Goal: Task Accomplishment & Management: Manage account settings

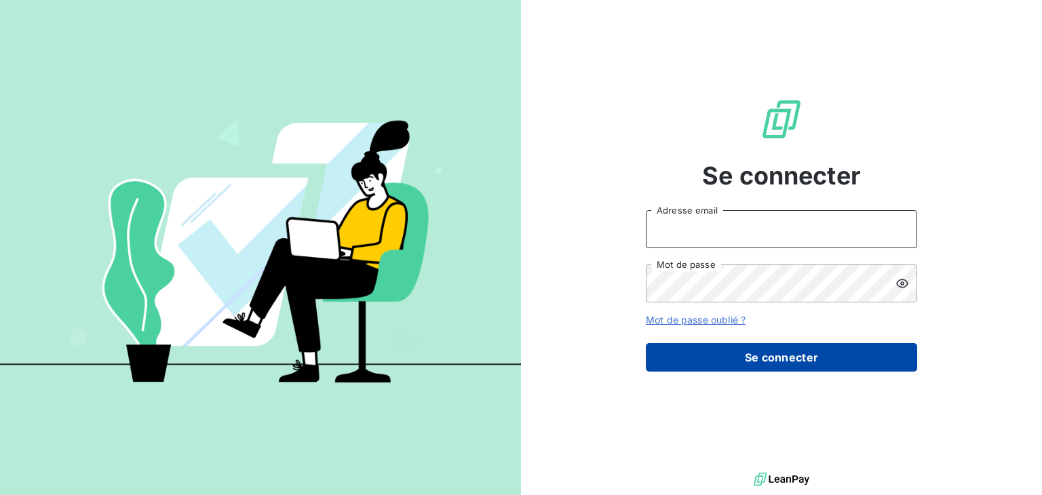
type input "[EMAIL_ADDRESS][DOMAIN_NAME]"
click at [794, 353] on button "Se connecter" at bounding box center [781, 357] width 271 height 28
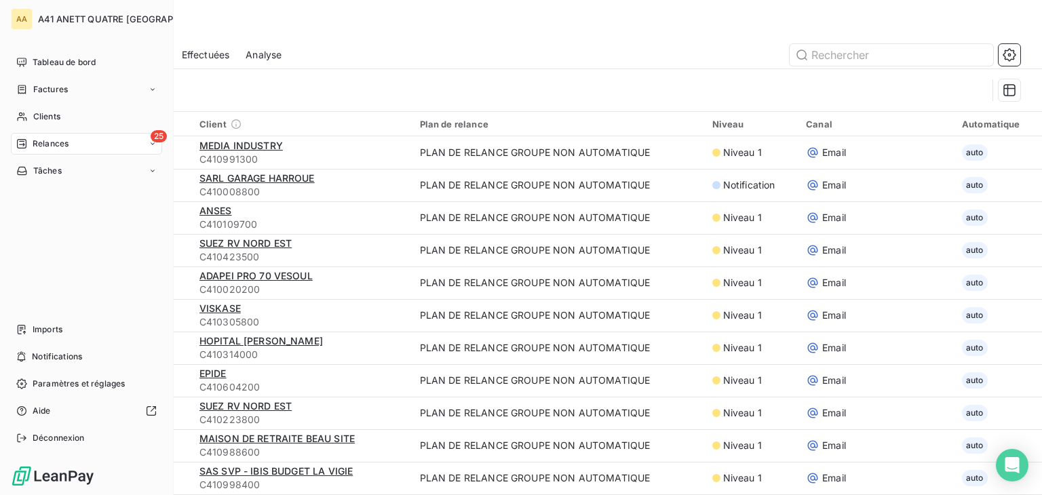
click at [16, 150] on div "25 Relances" at bounding box center [86, 144] width 151 height 22
click at [73, 168] on span "À effectuer" at bounding box center [55, 171] width 44 height 12
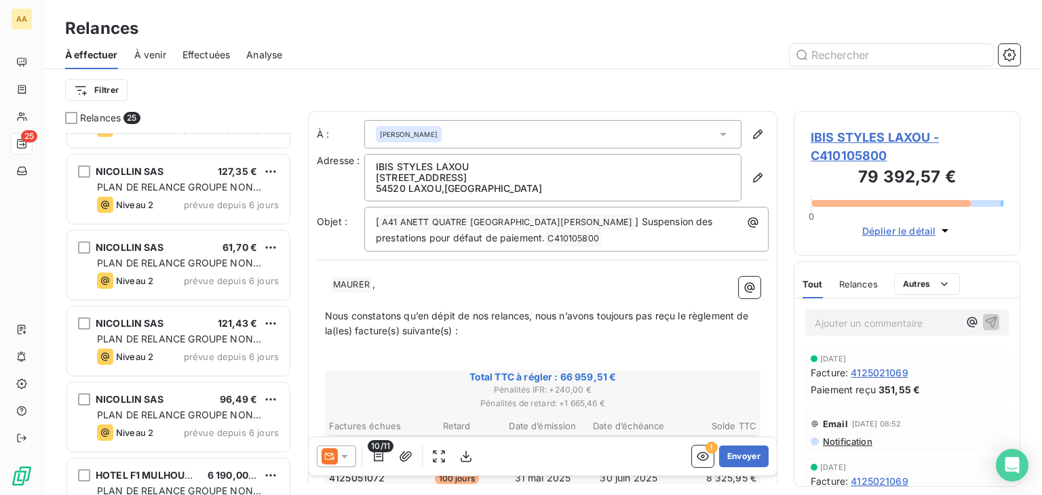
scroll to position [1537, 0]
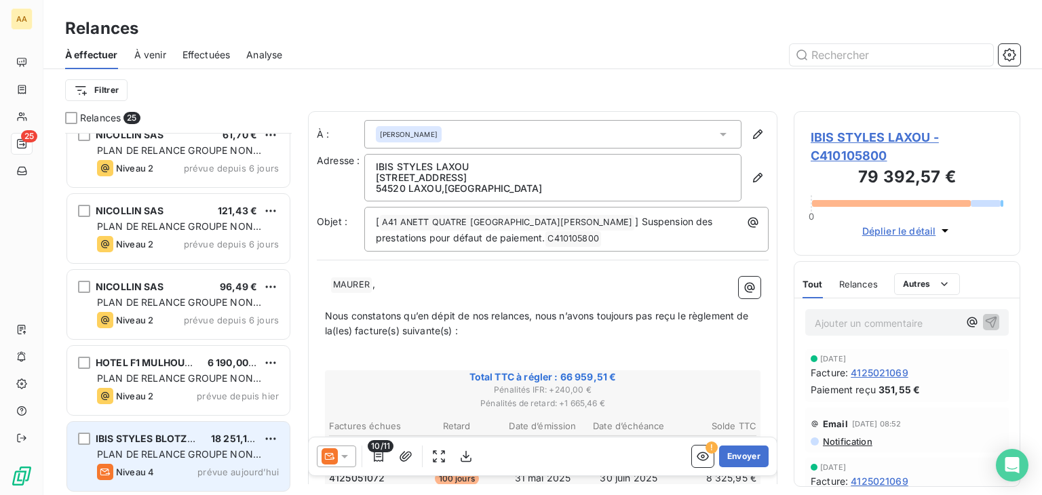
click at [197, 446] on div "IBIS STYLES BLOTZHEIM 18 251,19 € PLAN DE RELANCE GROUPE NON AUTOMATIQUE Niveau…" at bounding box center [178, 456] width 222 height 69
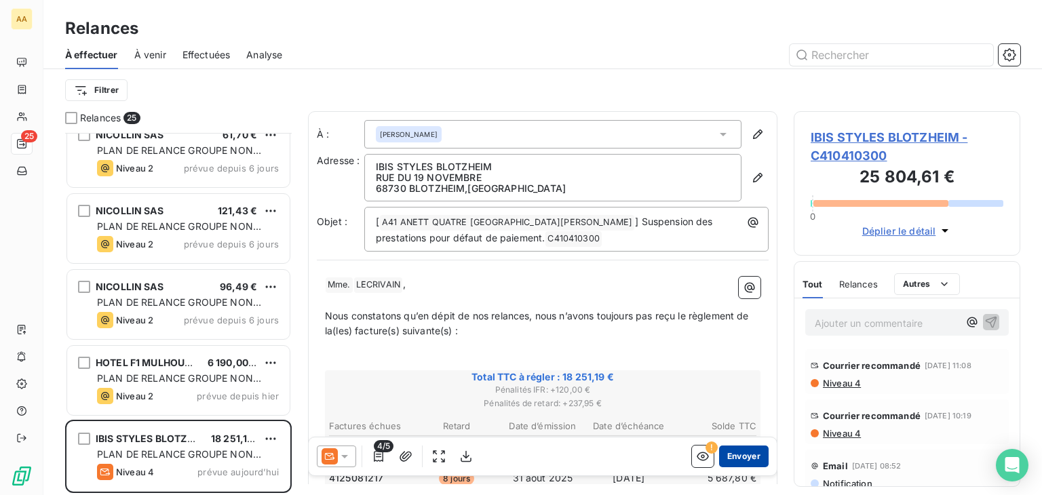
click at [744, 456] on button "Envoyer" at bounding box center [744, 457] width 50 height 22
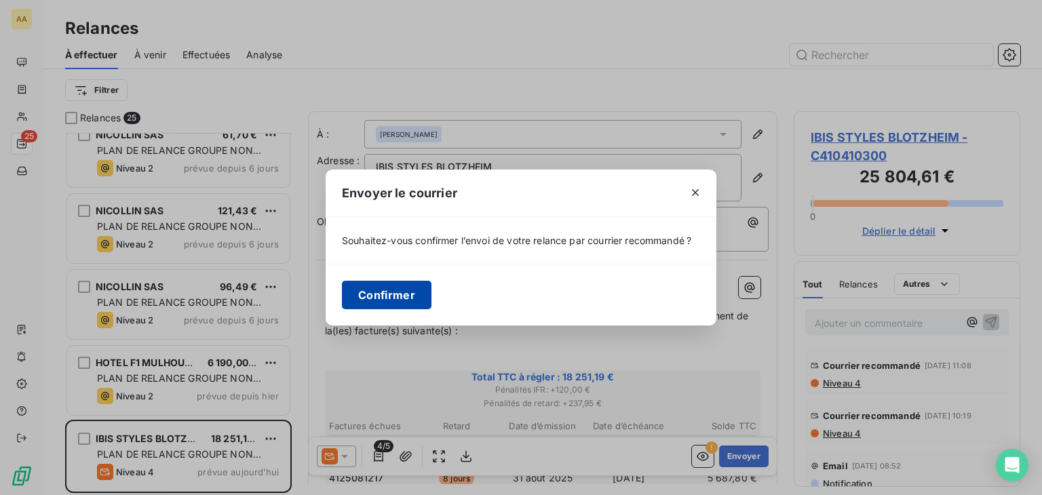
click at [373, 299] on button "Confirmer" at bounding box center [387, 295] width 90 height 28
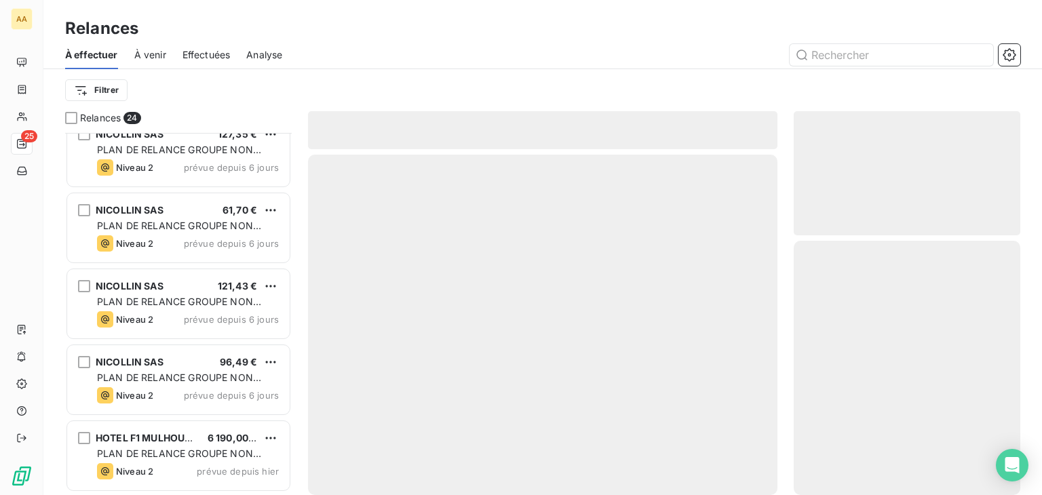
scroll to position [1461, 0]
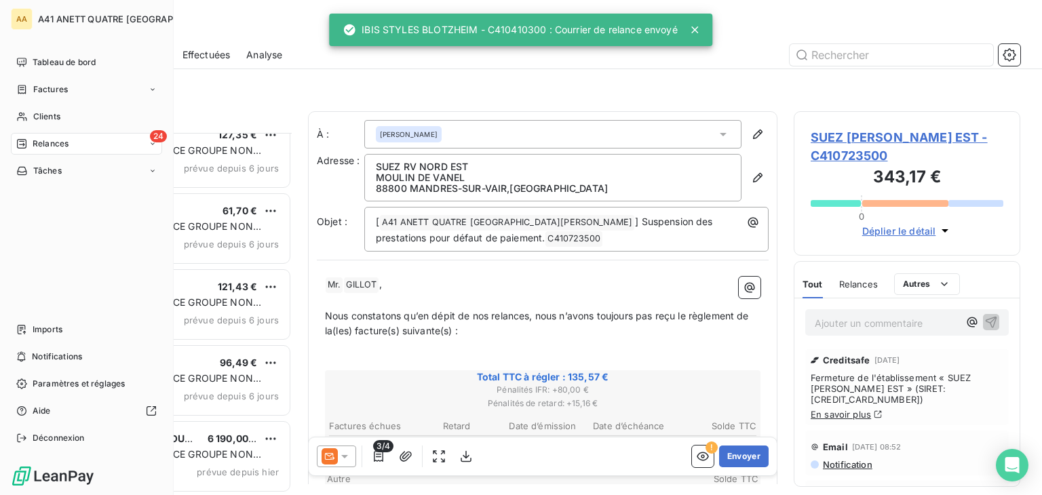
click at [67, 138] on span "Relances" at bounding box center [51, 144] width 36 height 12
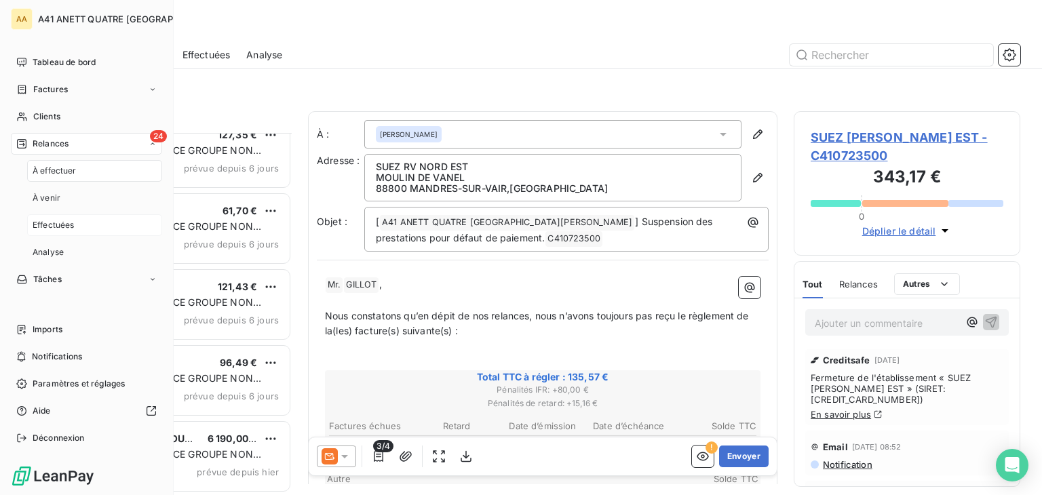
click at [74, 222] on span "Effectuées" at bounding box center [54, 225] width 42 height 12
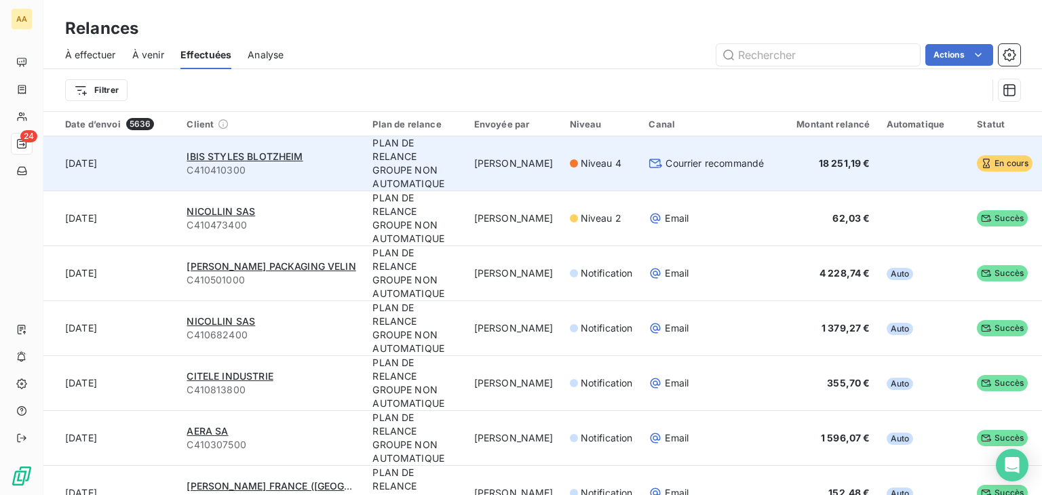
click at [279, 162] on div "IBIS STYLES BLOTZHEIM" at bounding box center [271, 157] width 170 height 14
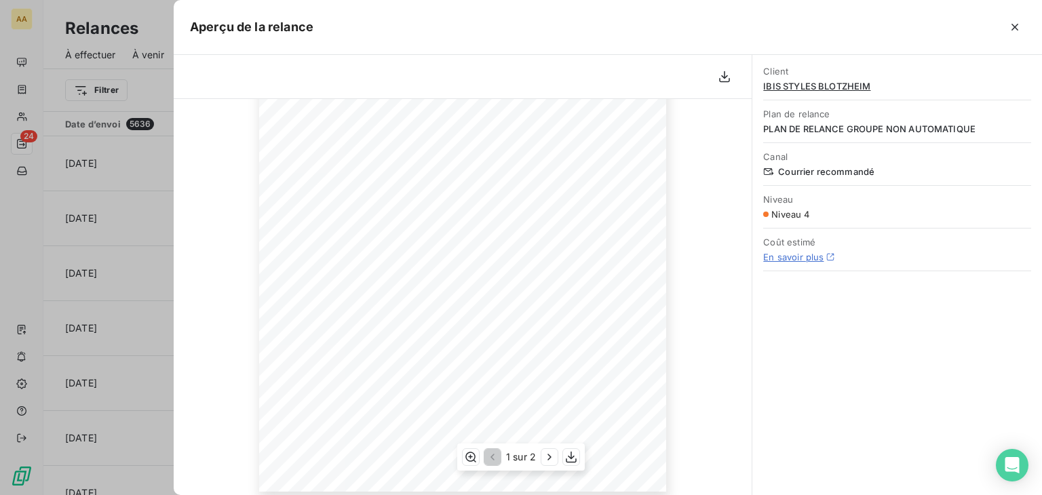
scroll to position [258, 0]
click at [806, 87] on span "IBIS STYLES BLOTZHEIM" at bounding box center [897, 86] width 268 height 11
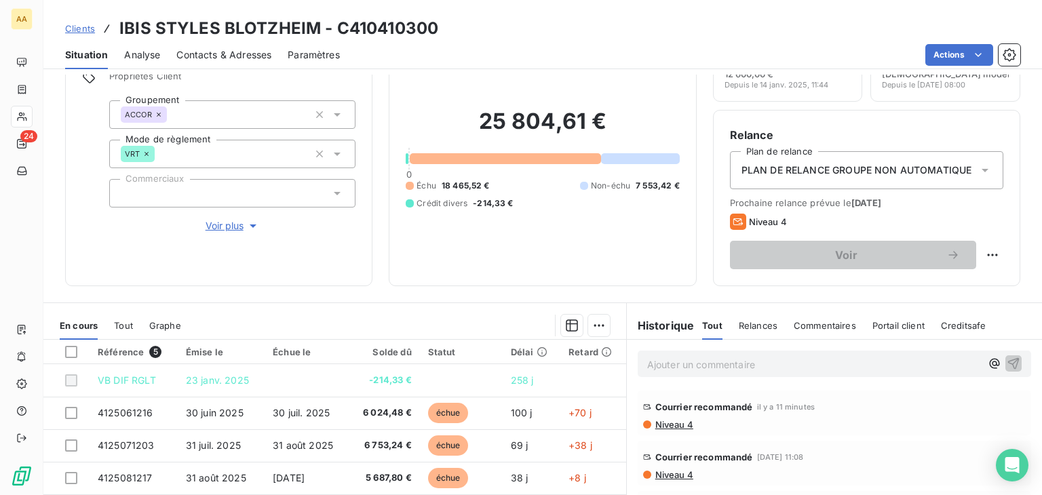
click at [669, 363] on p "Ajouter un commentaire ﻿" at bounding box center [814, 364] width 334 height 17
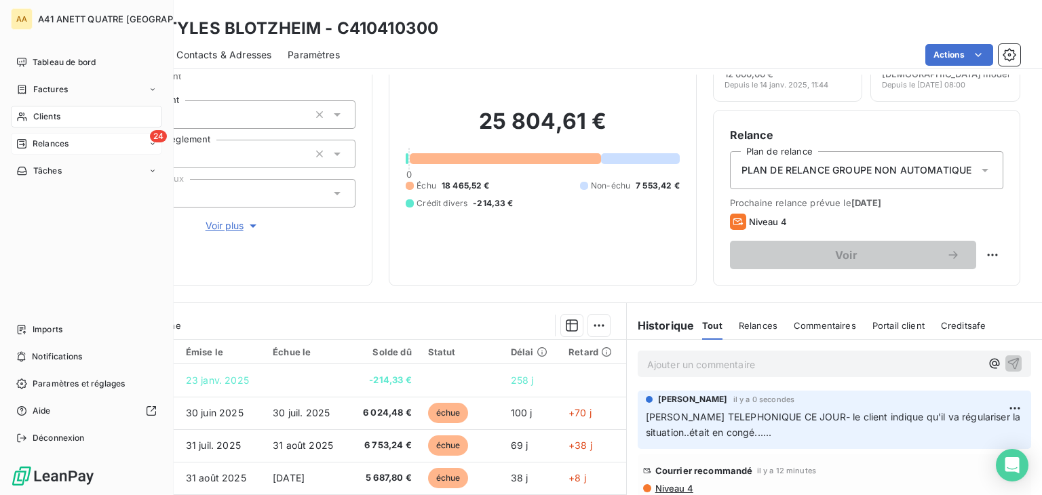
click at [79, 144] on div "24 Relances" at bounding box center [86, 144] width 151 height 22
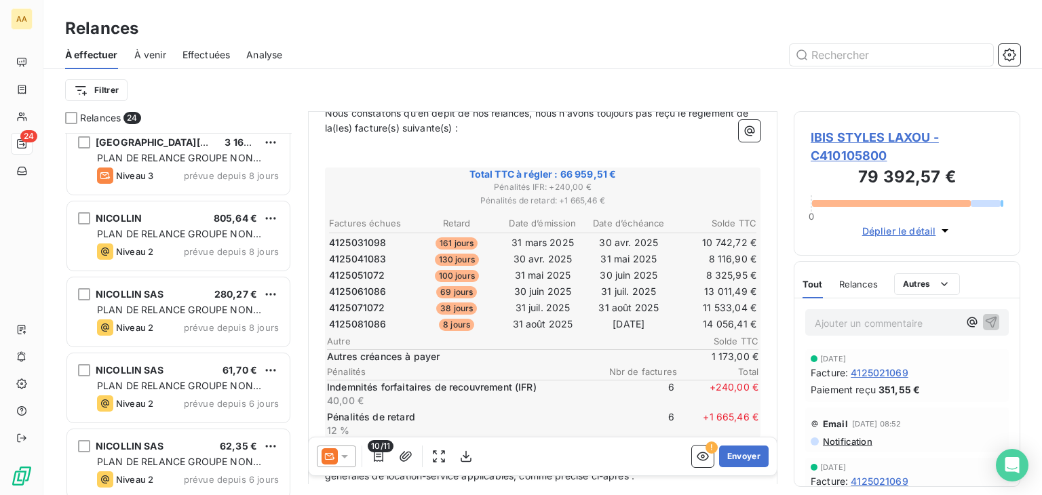
scroll to position [715, 0]
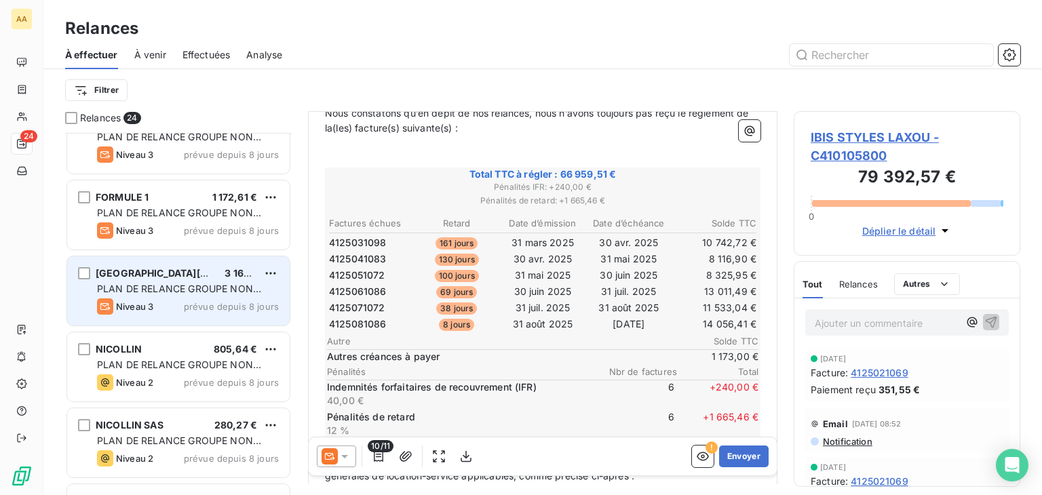
click at [233, 294] on div "PLAN DE RELANCE GROUPE NON AUTOMATIQUE" at bounding box center [188, 289] width 182 height 14
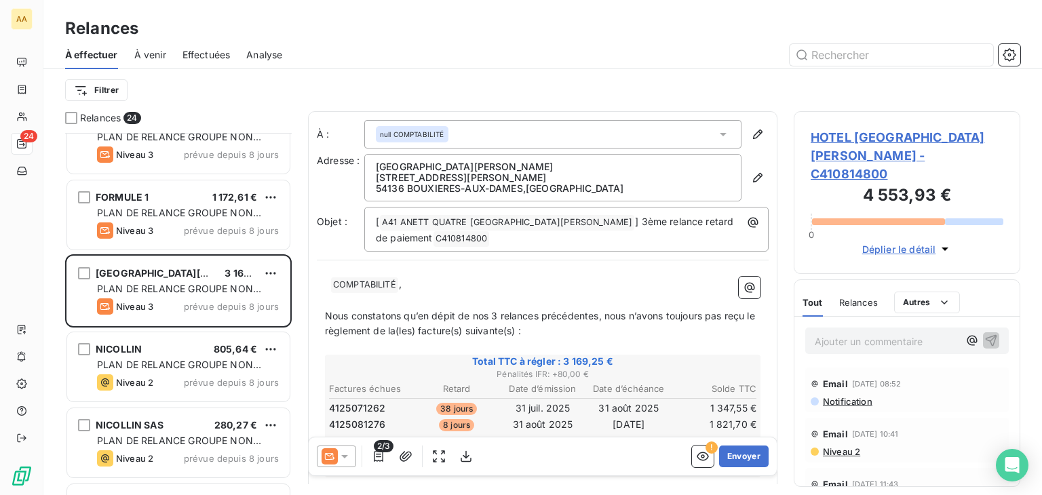
click at [716, 130] on icon at bounding box center [723, 134] width 14 height 14
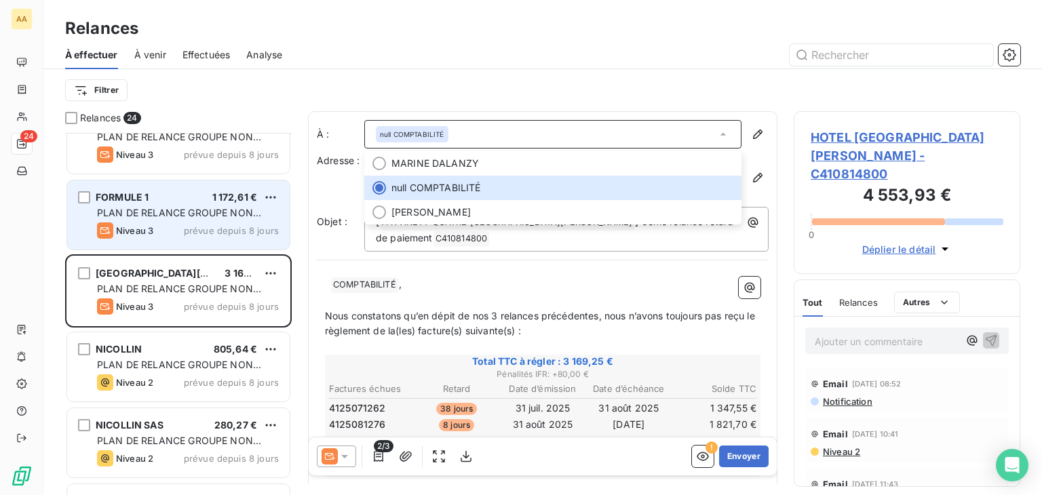
click at [195, 219] on div "FORMULE 1 1 172,61 € PLAN DE RELANCE GROUPE NON AUTOMATIQUE Niveau 3 prévue dep…" at bounding box center [178, 214] width 222 height 69
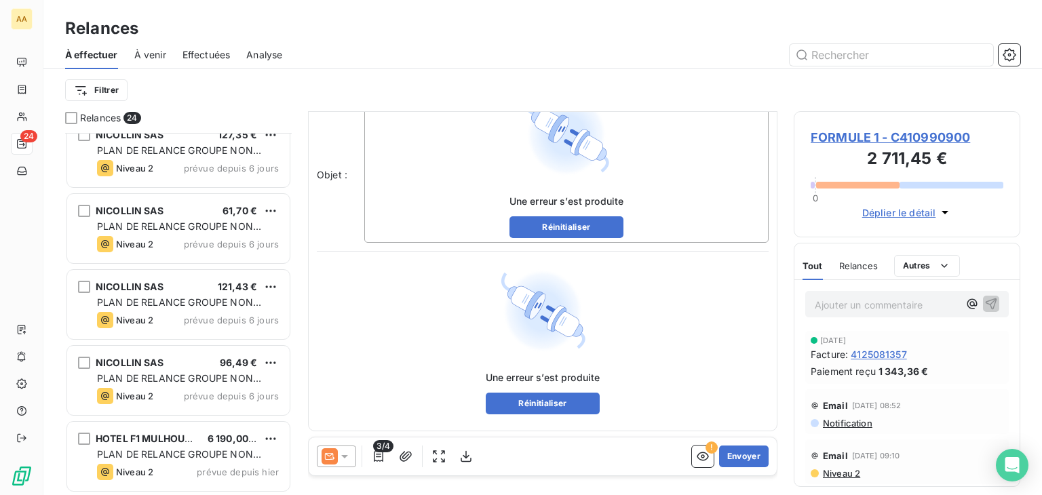
scroll to position [119, 0]
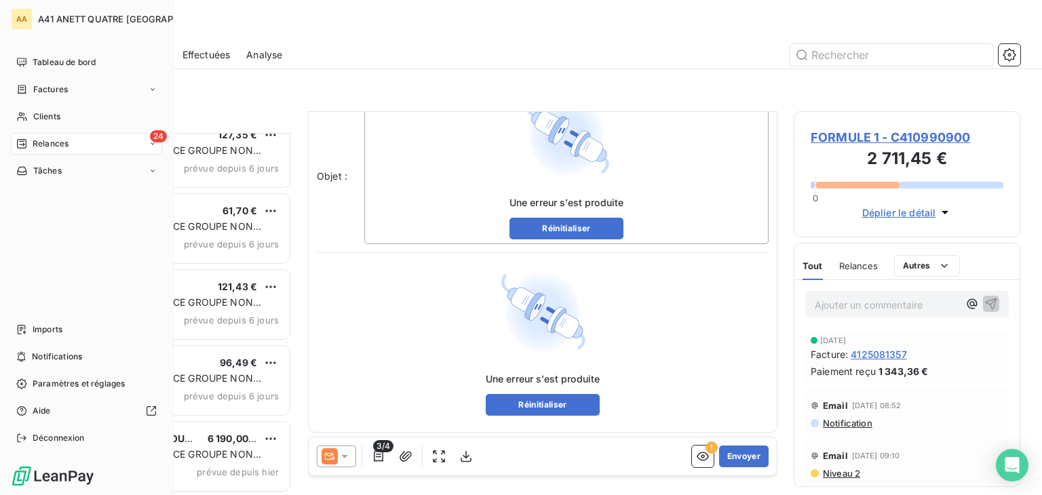
click at [38, 144] on span "Relances" at bounding box center [51, 144] width 36 height 12
click at [43, 165] on span "À effectuer" at bounding box center [55, 171] width 44 height 12
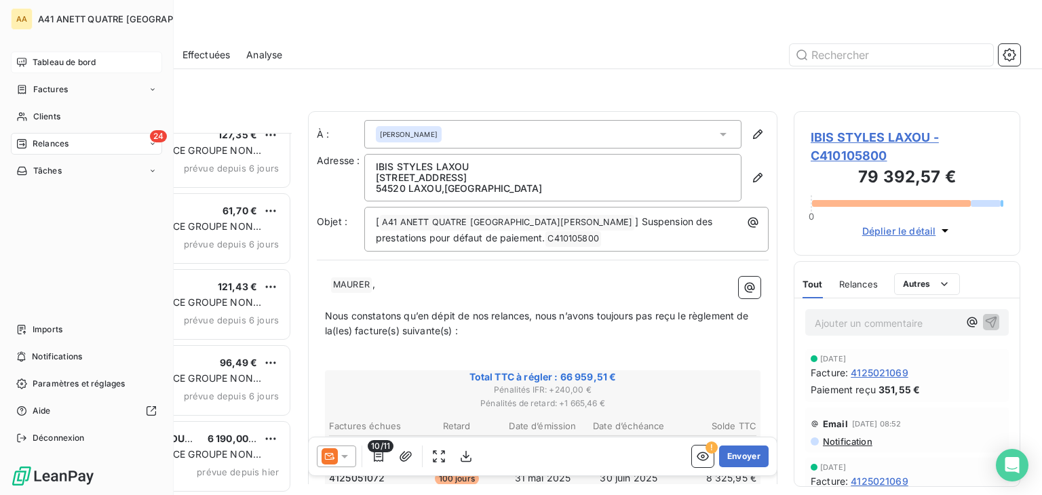
click at [37, 64] on span "Tableau de bord" at bounding box center [64, 62] width 63 height 12
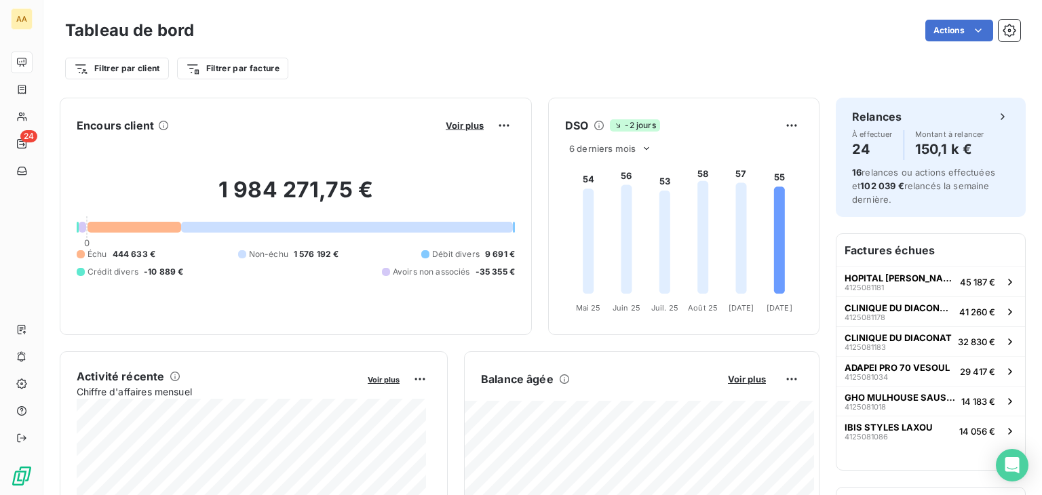
click at [787, 55] on div "Filtrer par client Filtrer par facture" at bounding box center [542, 63] width 955 height 37
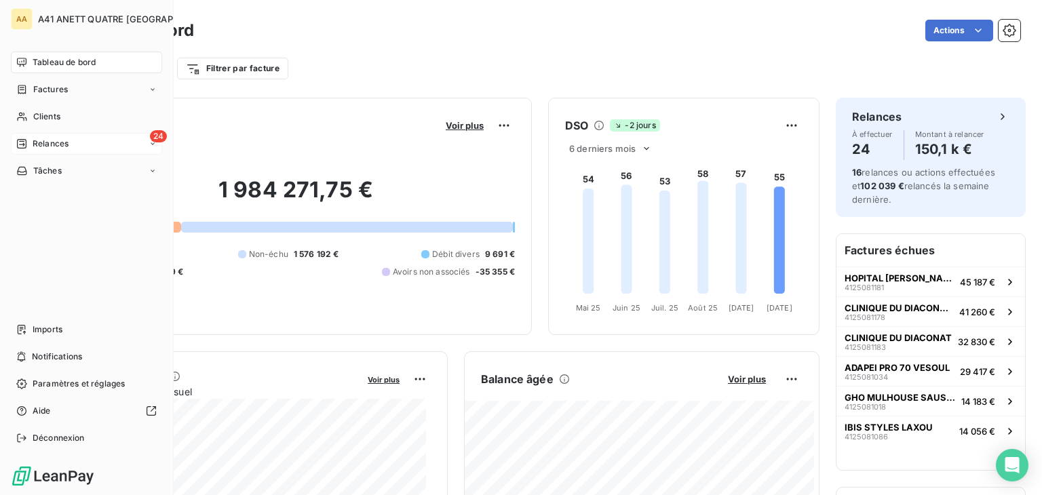
click at [33, 144] on span "Relances" at bounding box center [51, 144] width 36 height 12
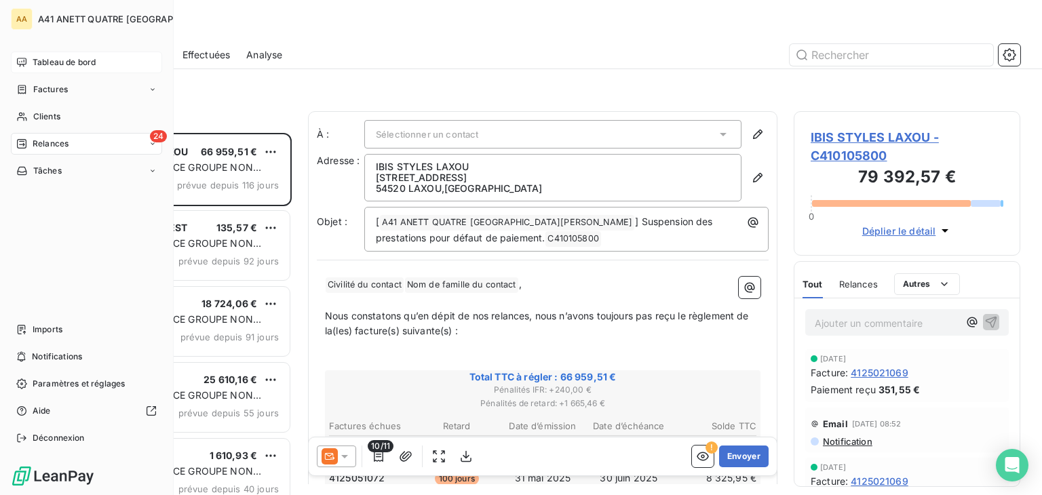
click at [51, 147] on span "Relances" at bounding box center [51, 144] width 36 height 12
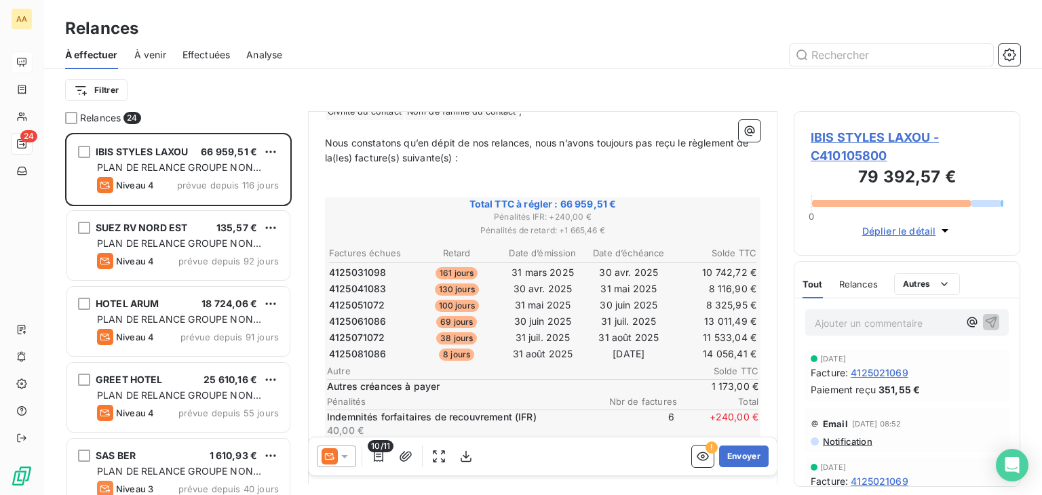
scroll to position [203, 0]
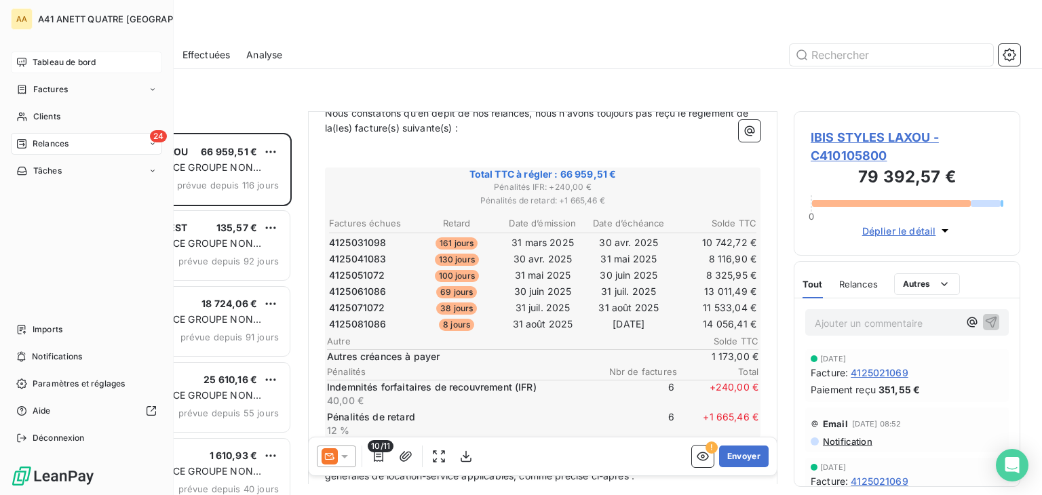
click at [60, 144] on span "Relances" at bounding box center [51, 144] width 36 height 12
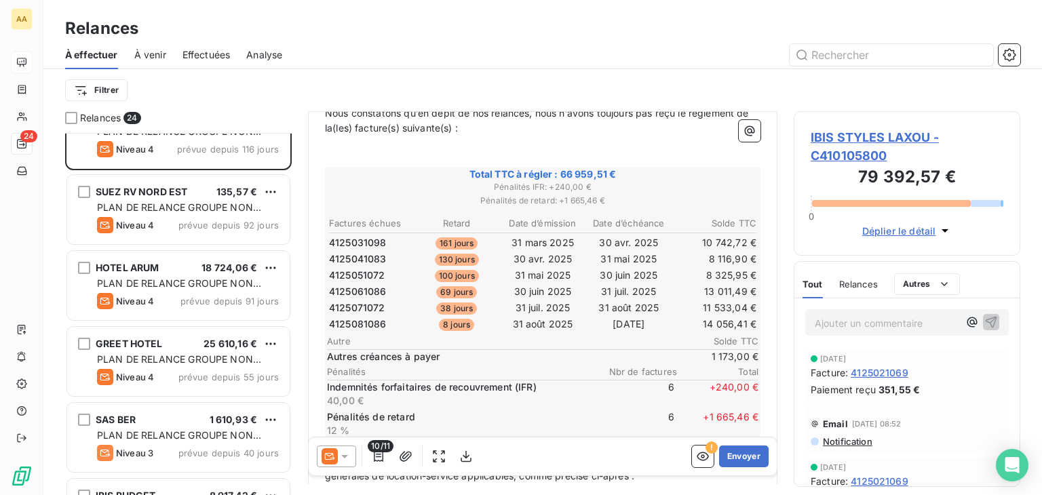
scroll to position [0, 0]
